Goal: Check status: Check status

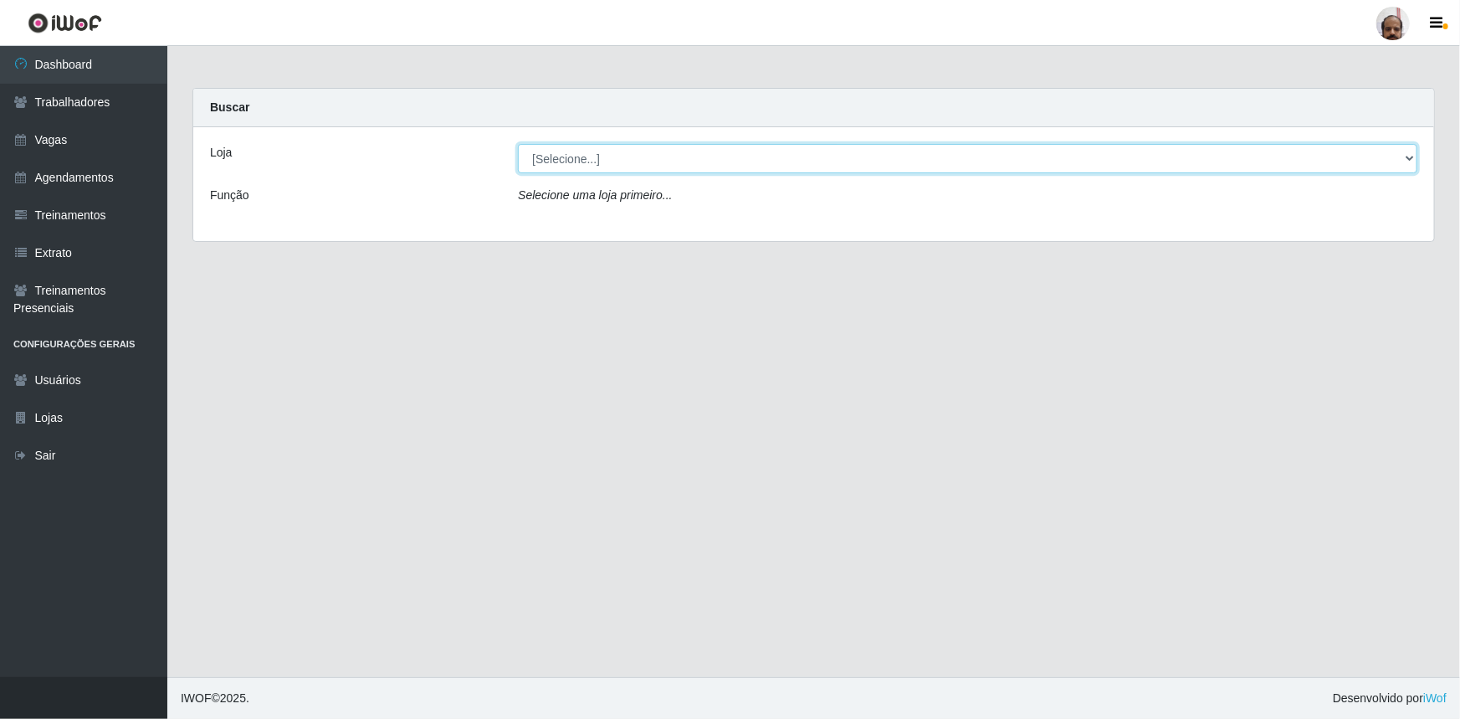
click at [568, 158] on select "[Selecione...] Mar Vermelho - Loja 05" at bounding box center [967, 158] width 899 height 29
select select "252"
click at [518, 144] on select "[Selecione...] Mar Vermelho - Loja 05" at bounding box center [967, 158] width 899 height 29
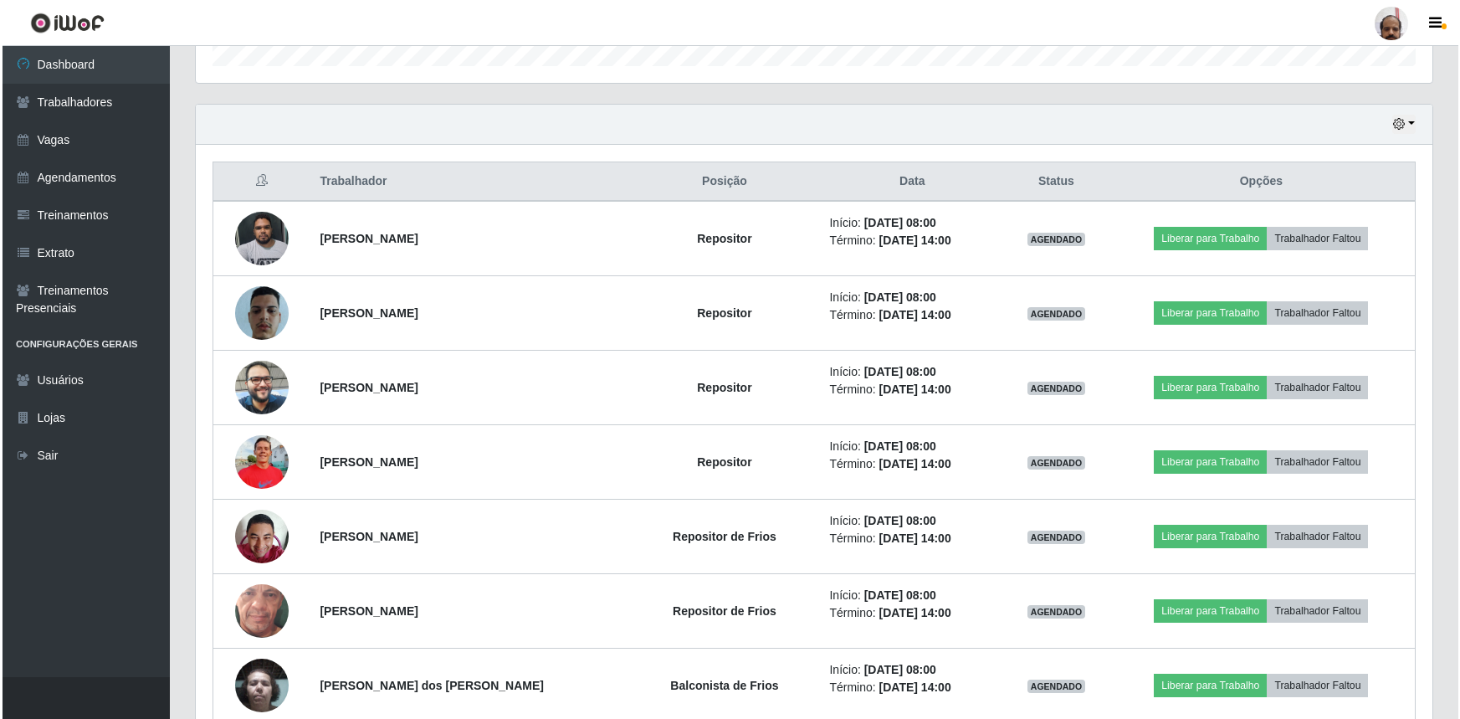
scroll to position [608, 0]
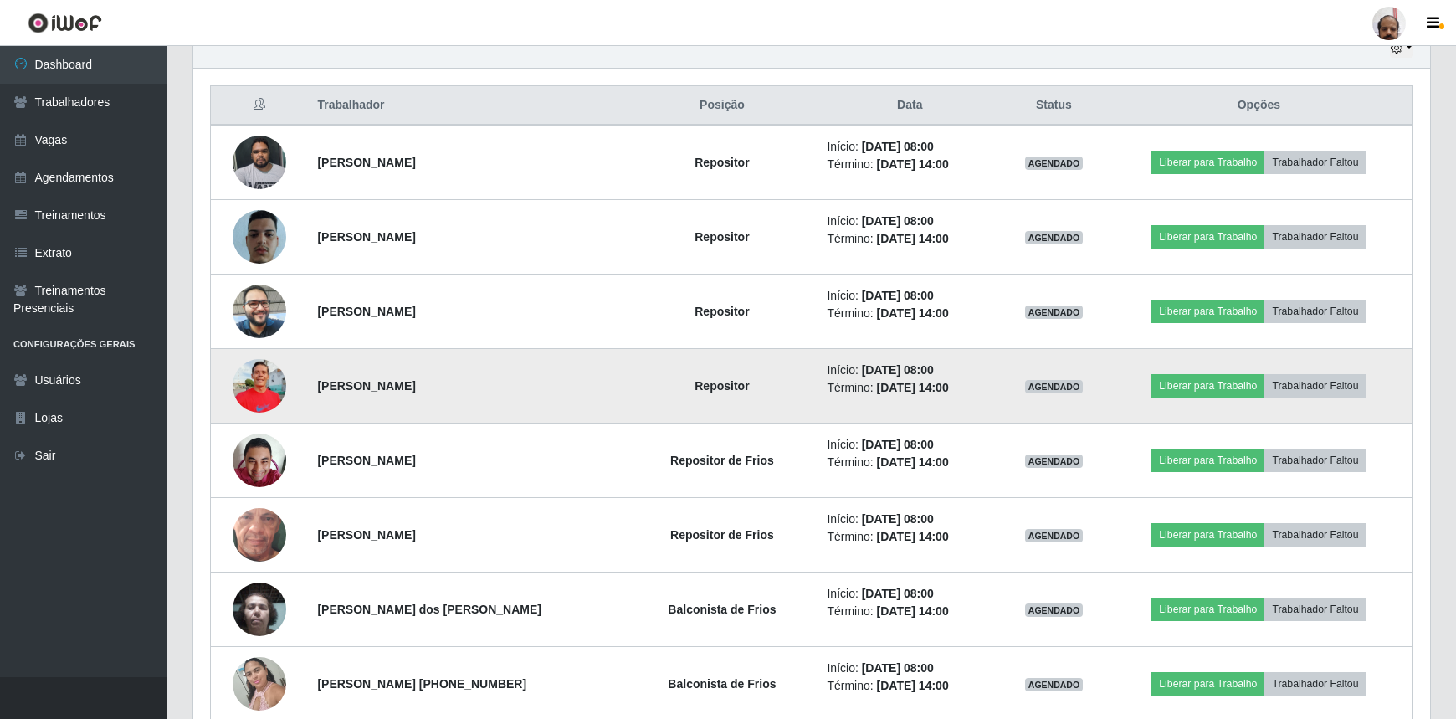
click at [274, 386] on img at bounding box center [260, 385] width 54 height 71
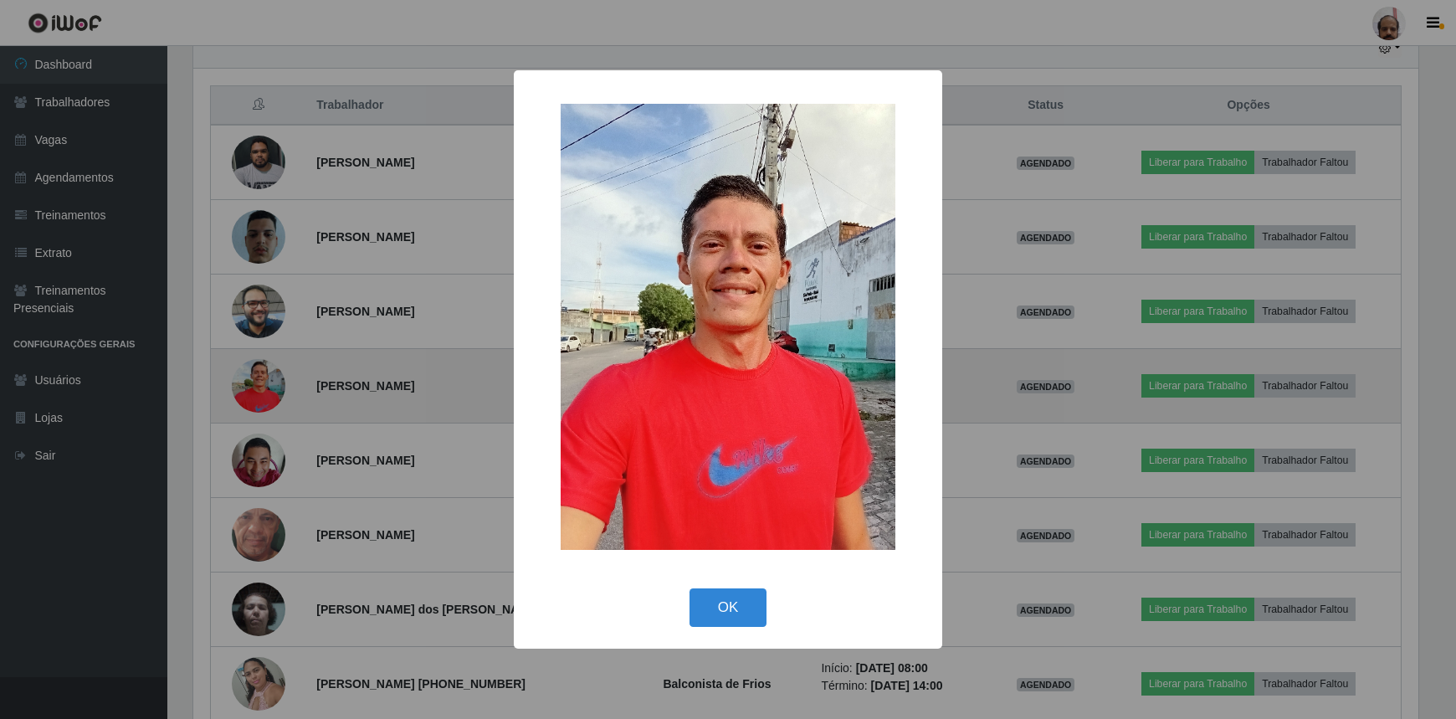
scroll to position [347, 1229]
click at [274, 386] on div "× OK Cancel" at bounding box center [730, 359] width 1460 height 719
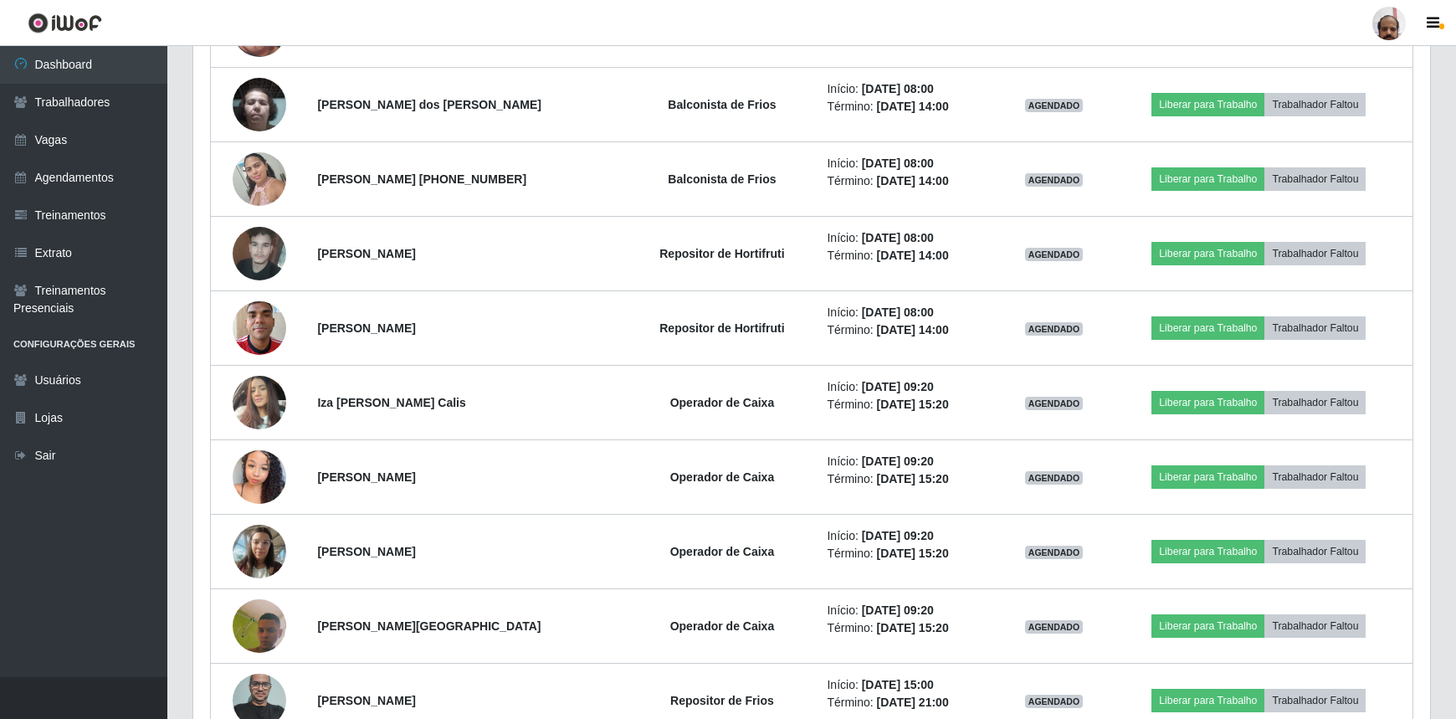
scroll to position [1140, 0]
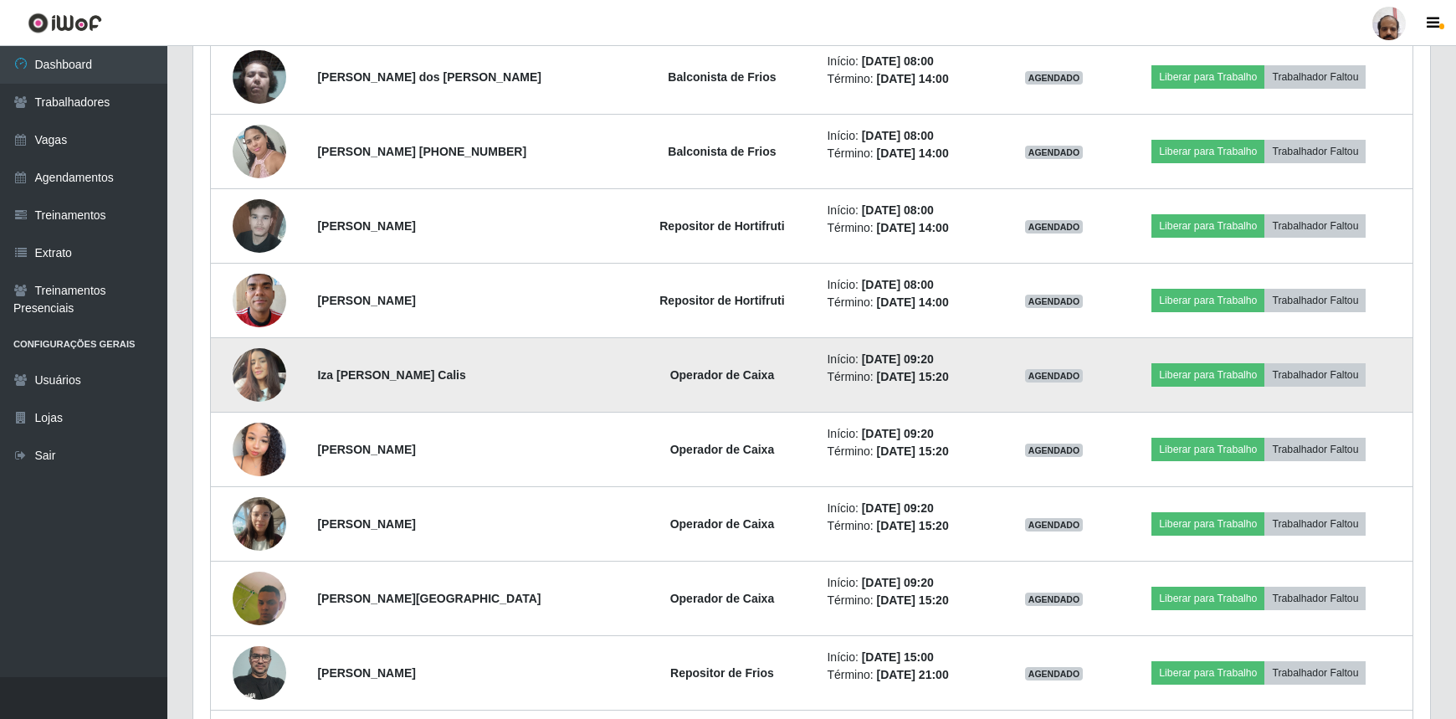
click at [262, 376] on img at bounding box center [260, 374] width 54 height 71
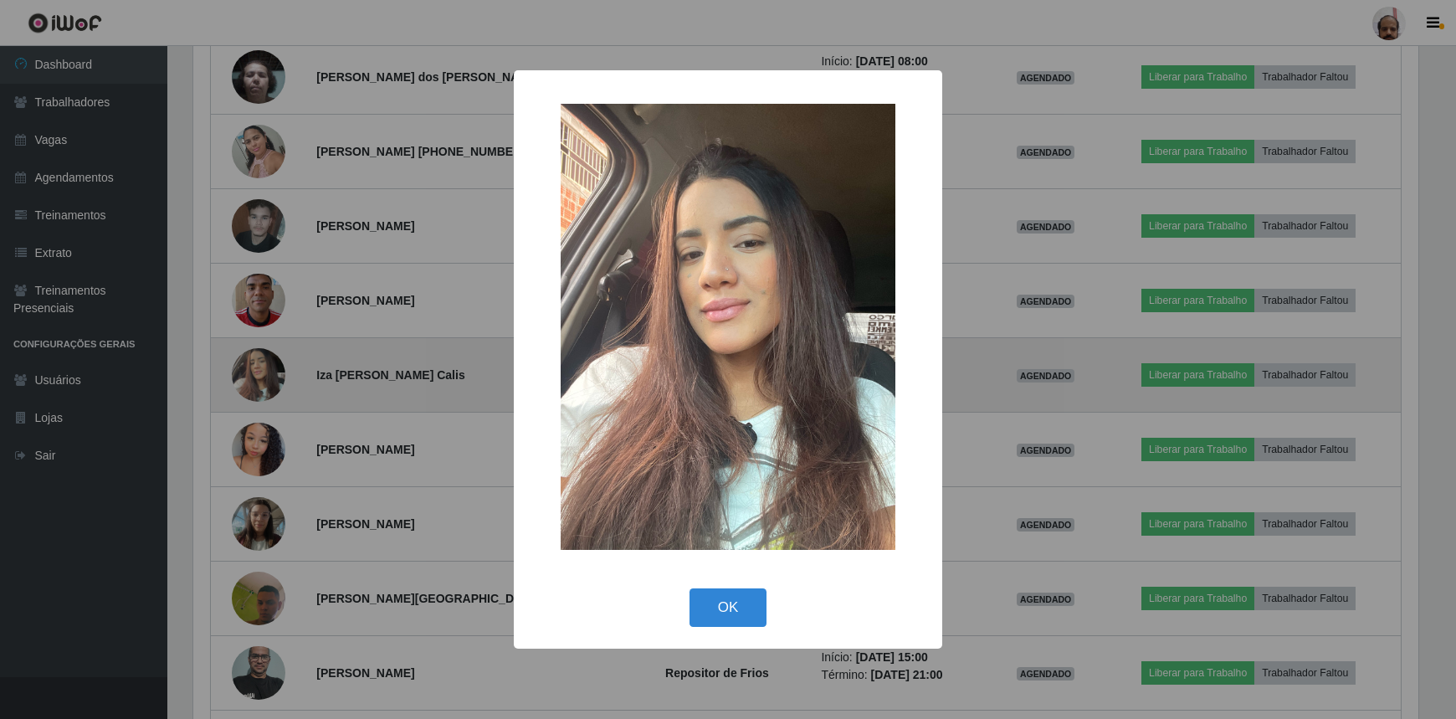
scroll to position [347, 1229]
click at [262, 376] on div "× OK Cancel" at bounding box center [730, 359] width 1460 height 719
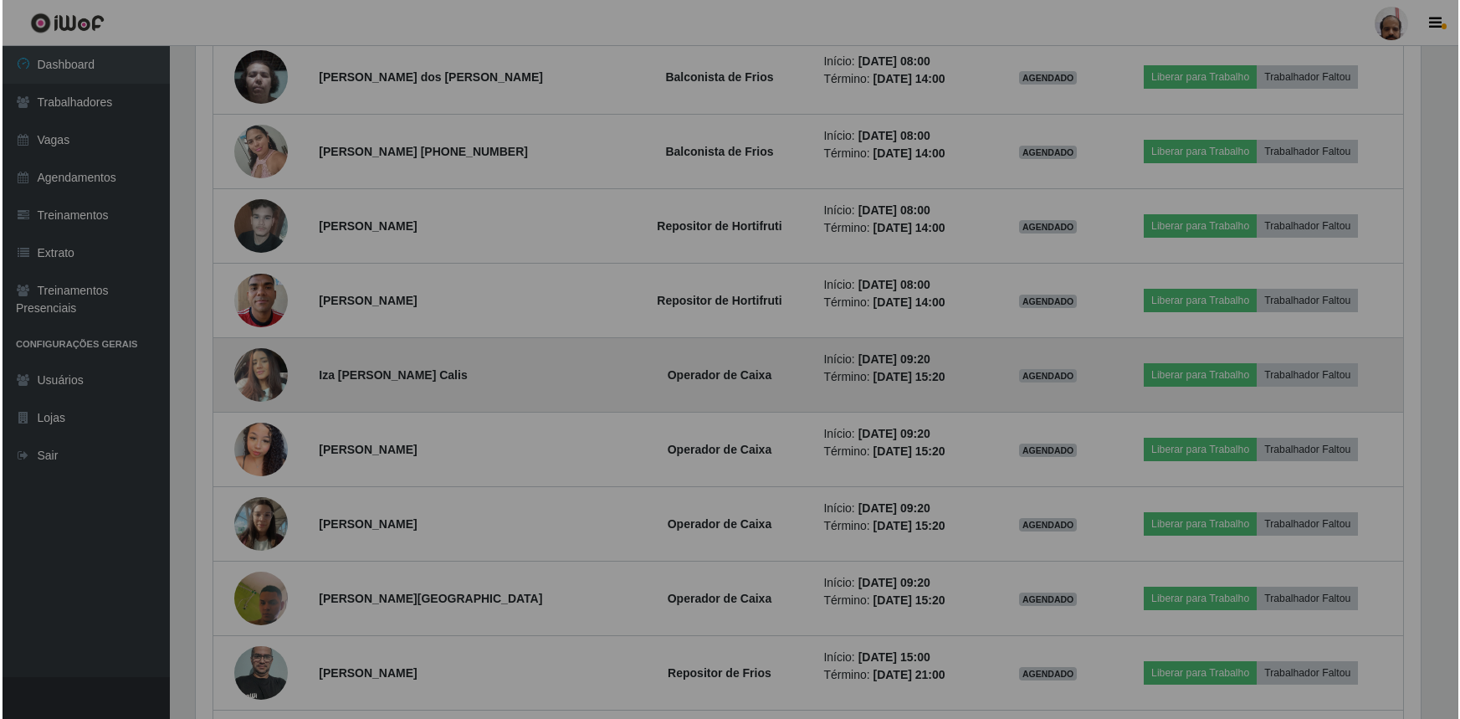
scroll to position [347, 1237]
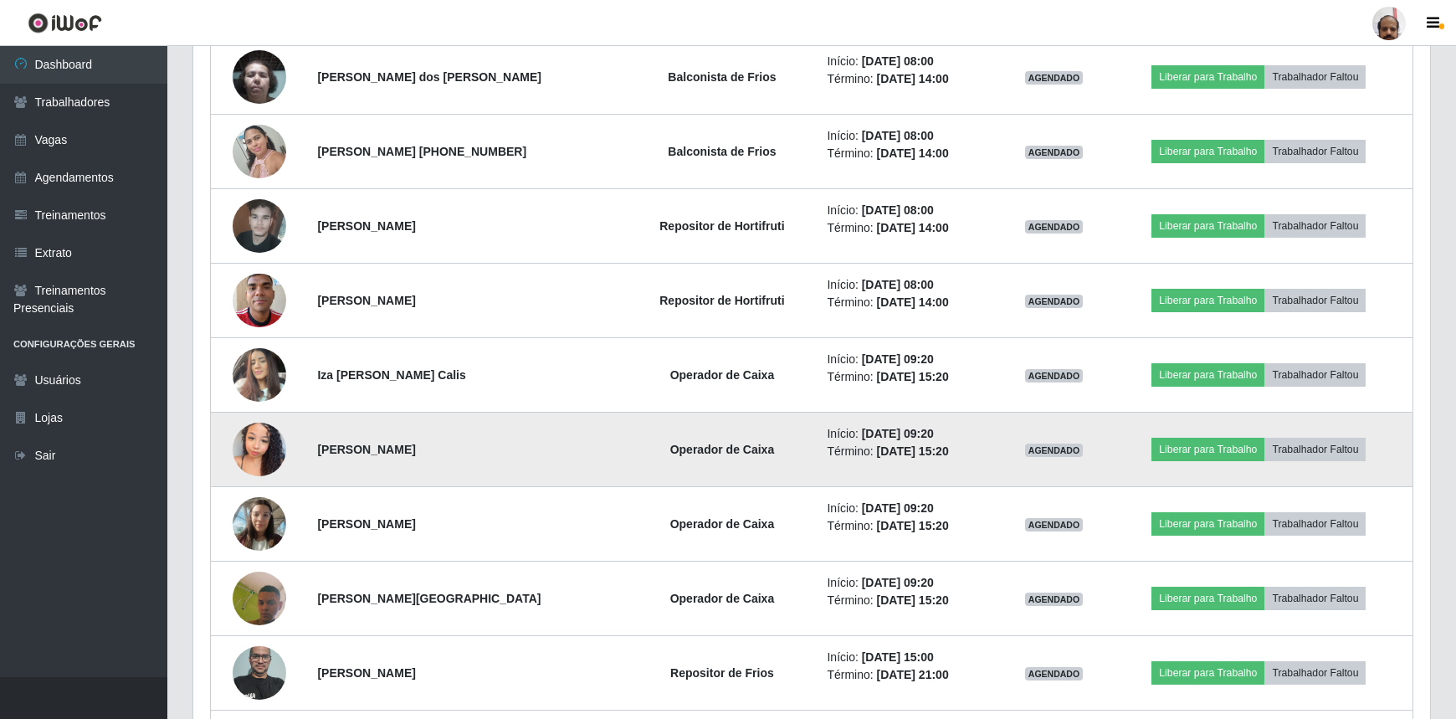
click at [262, 432] on img at bounding box center [260, 448] width 54 height 71
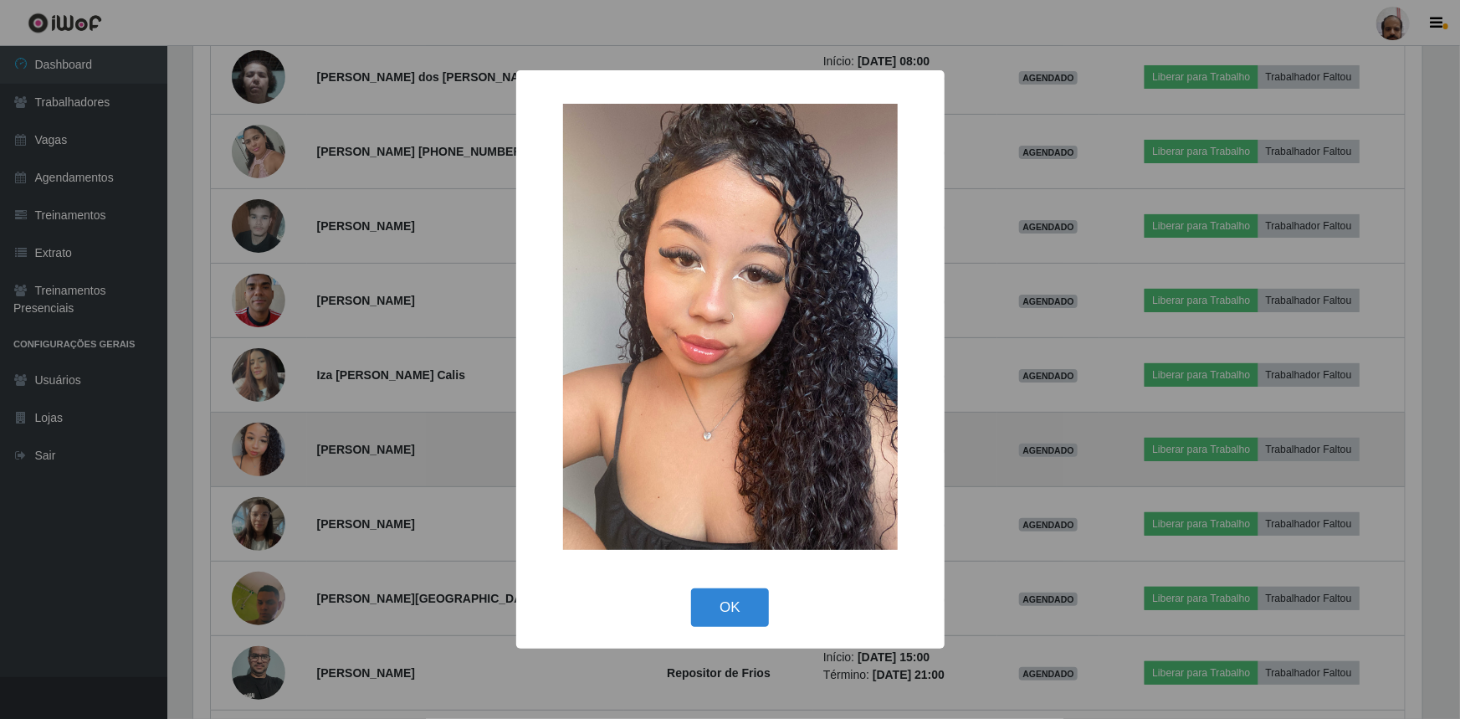
click at [262, 432] on div "× OK Cancel" at bounding box center [730, 359] width 1460 height 719
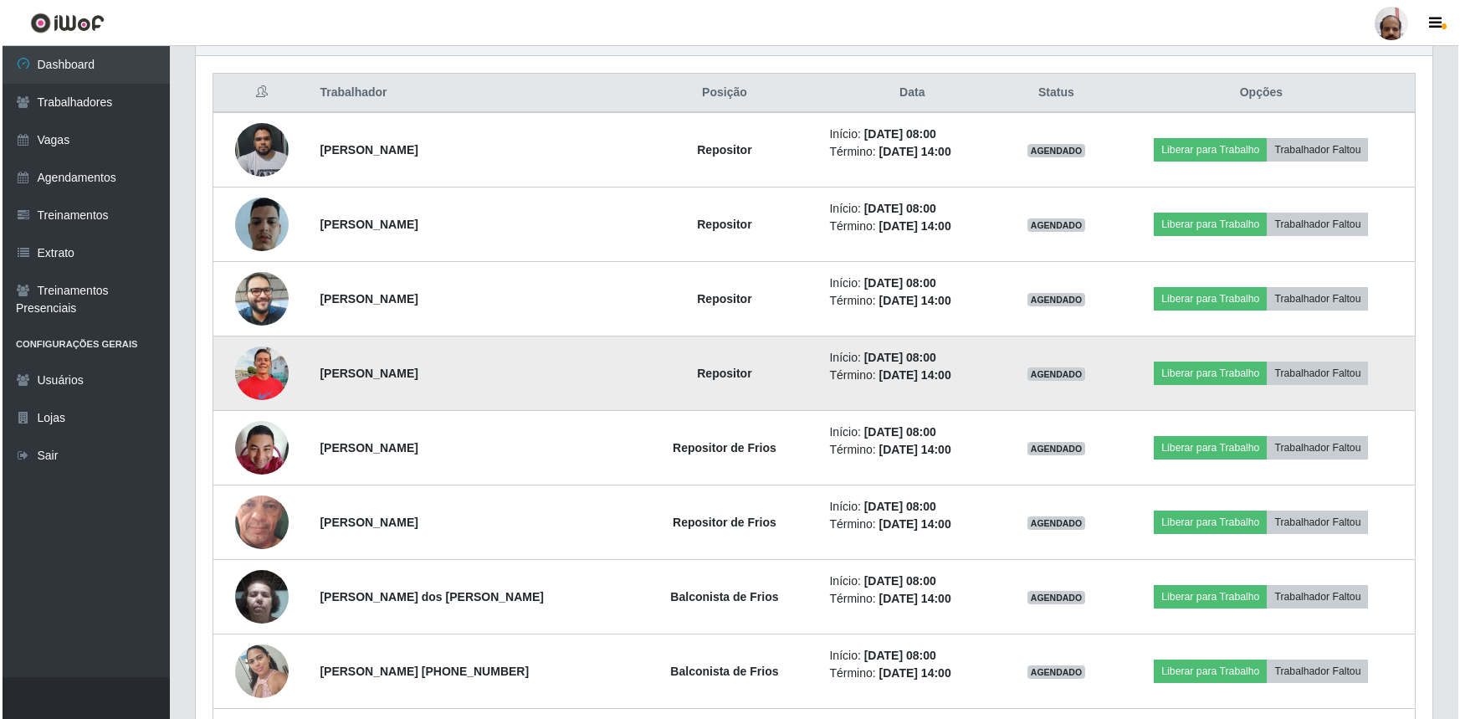
scroll to position [608, 0]
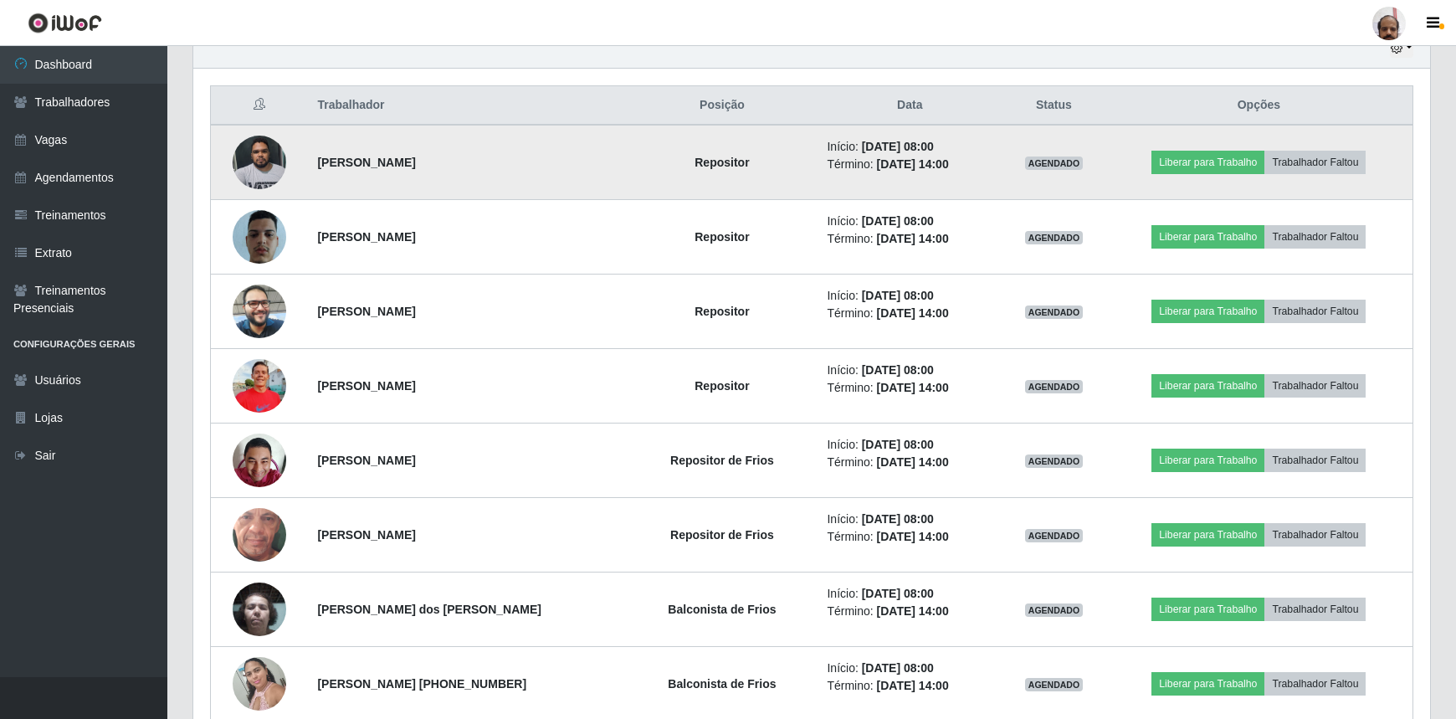
click at [259, 173] on img at bounding box center [260, 161] width 54 height 71
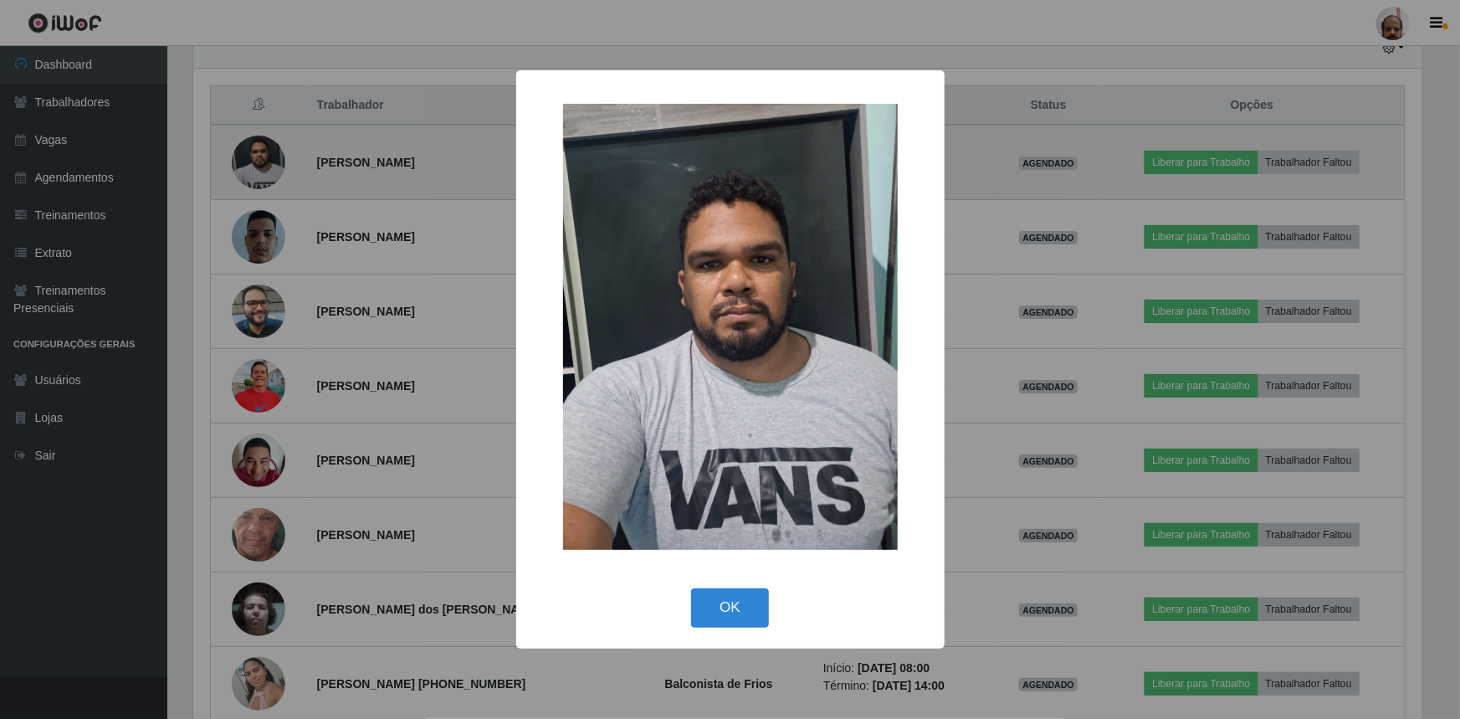
click at [259, 173] on div "× OK Cancel" at bounding box center [730, 359] width 1460 height 719
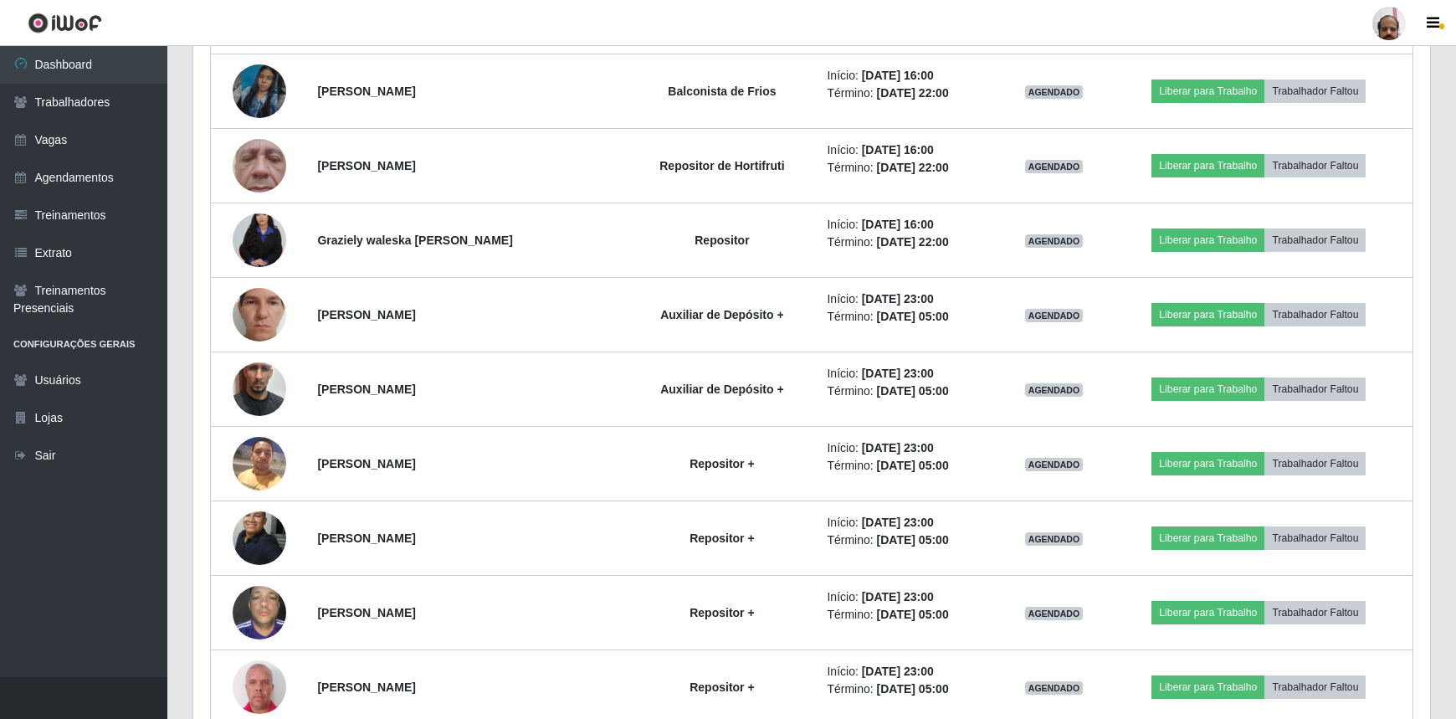
scroll to position [2434, 0]
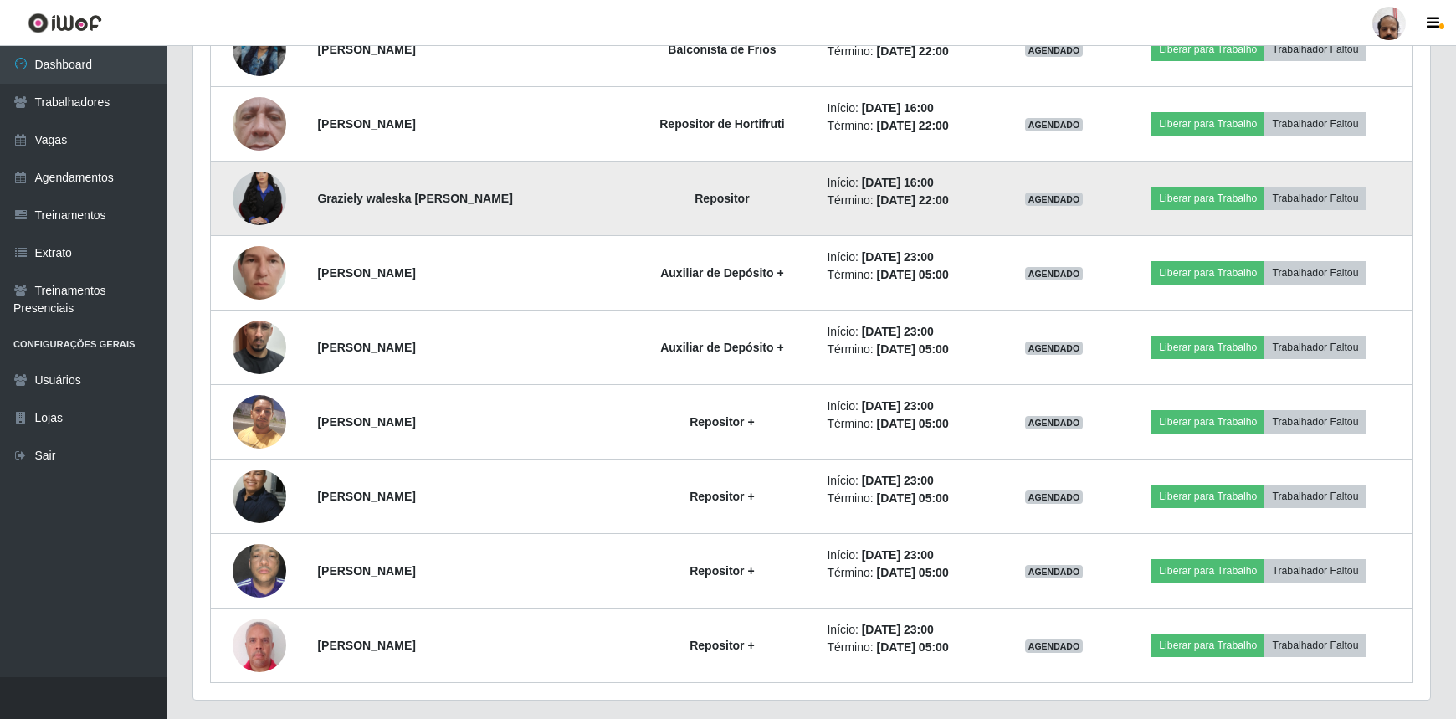
click at [262, 197] on img at bounding box center [260, 198] width 54 height 80
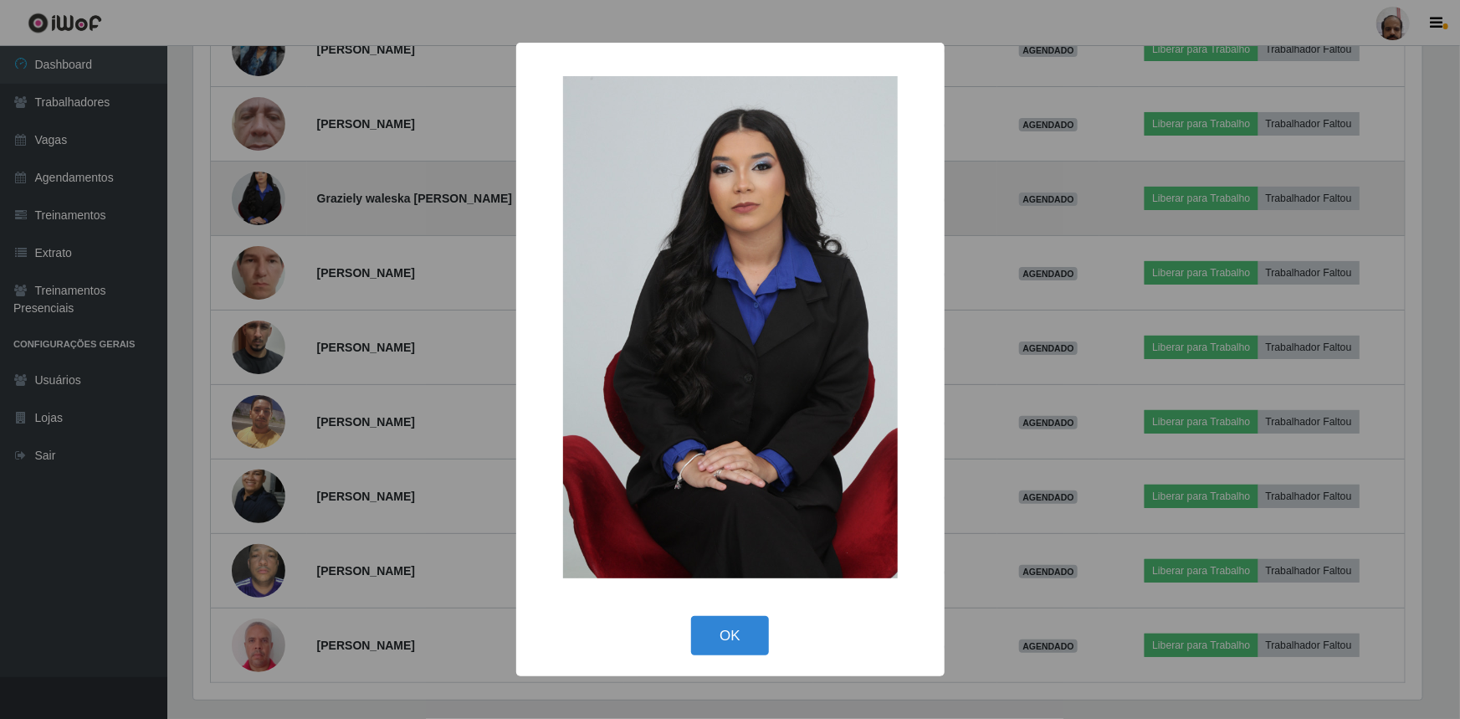
click at [262, 197] on div "× OK Cancel" at bounding box center [730, 359] width 1460 height 719
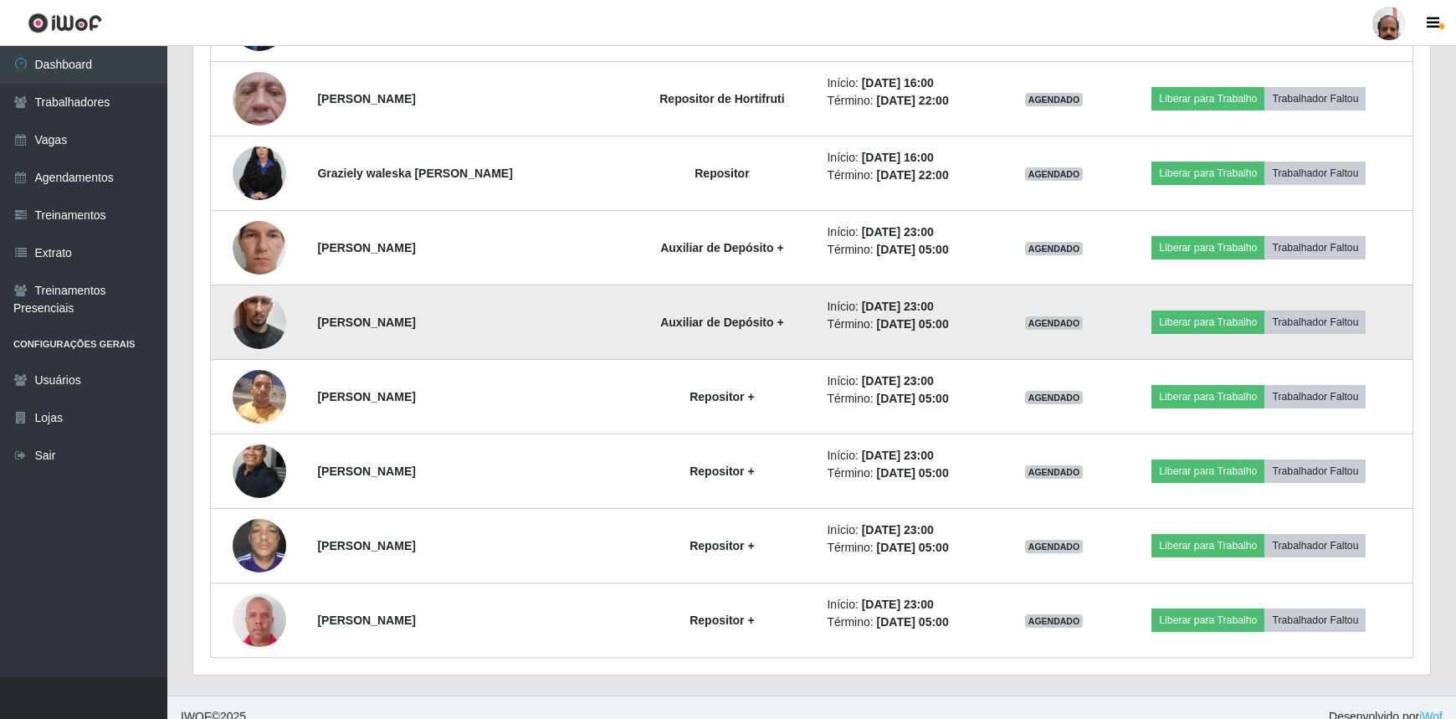
scroll to position [2473, 0]
